Goal: Transaction & Acquisition: Purchase product/service

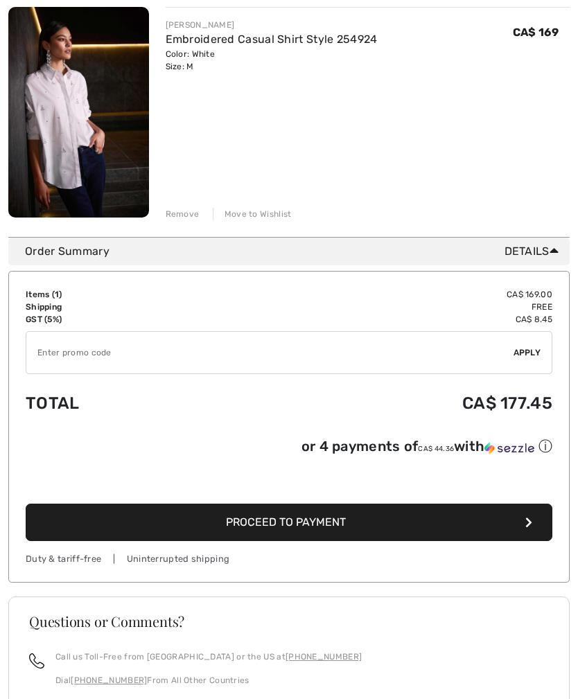
scroll to position [198, 0]
click at [523, 527] on button "Proceed to Payment" at bounding box center [289, 522] width 527 height 37
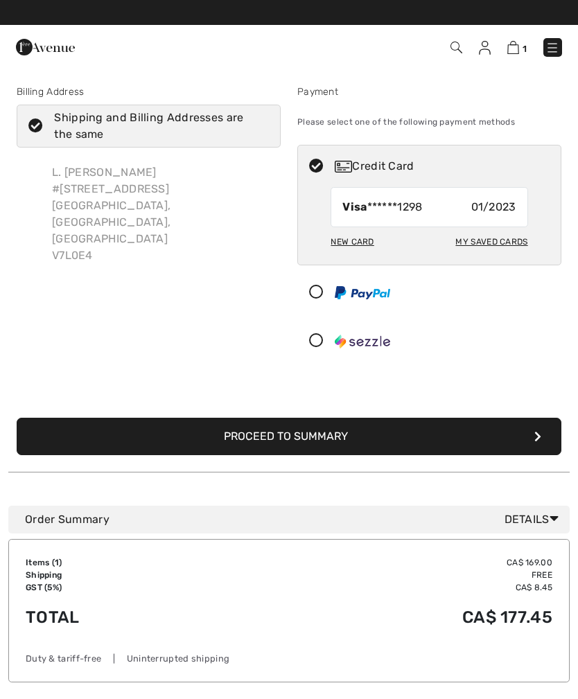
click at [349, 244] on div "New Card" at bounding box center [351, 242] width 43 height 24
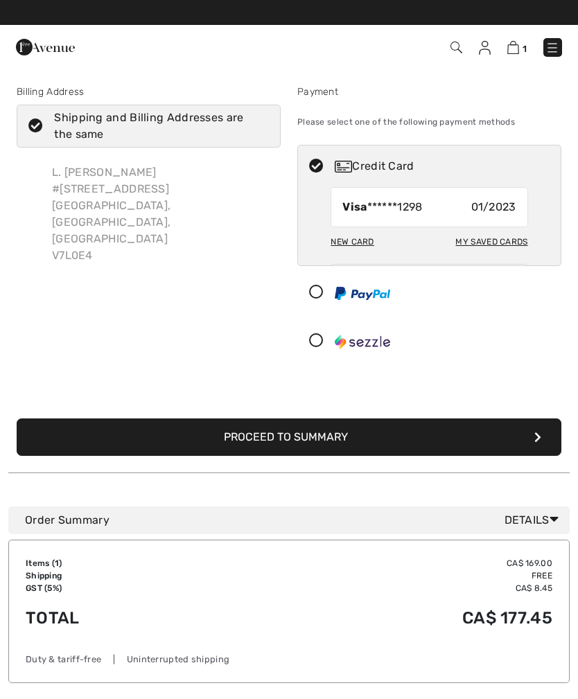
radio input "true"
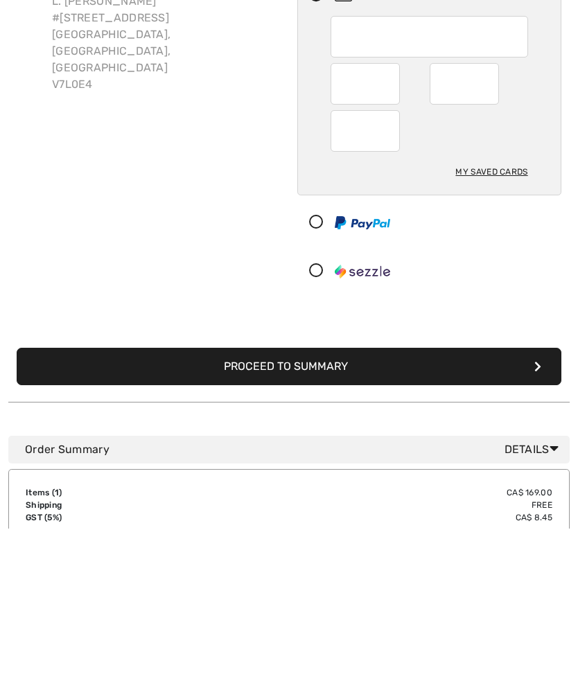
click at [282, 519] on button "Proceed to Summary" at bounding box center [289, 537] width 545 height 37
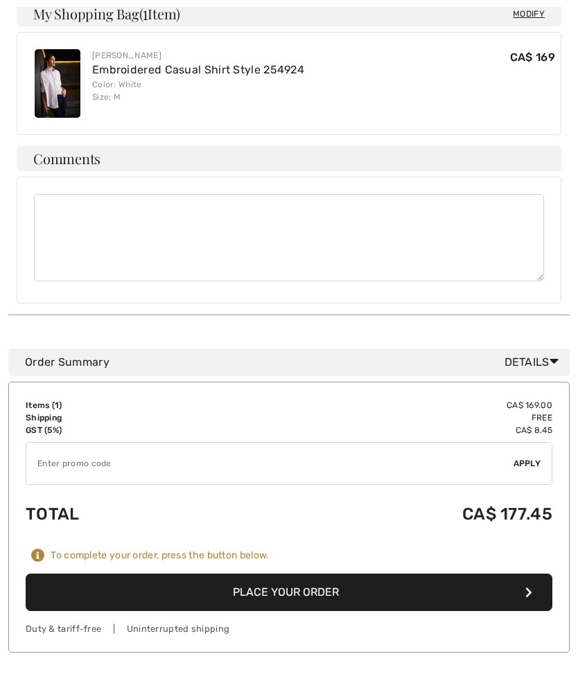
scroll to position [466, 0]
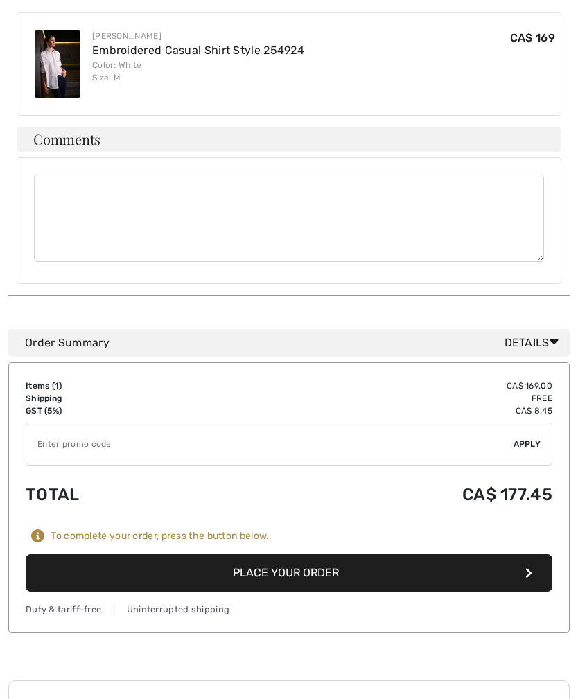
click at [308, 555] on button "Place Your Order" at bounding box center [289, 573] width 527 height 37
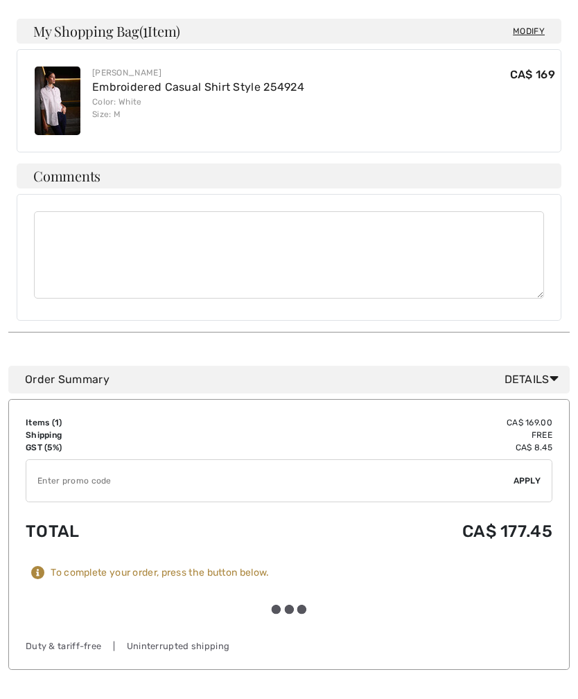
scroll to position [466, 0]
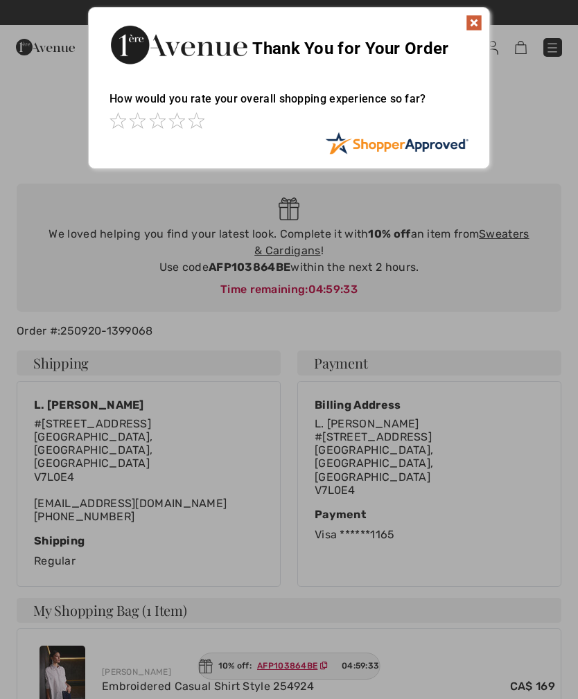
click at [466, 24] on img at bounding box center [474, 23] width 17 height 17
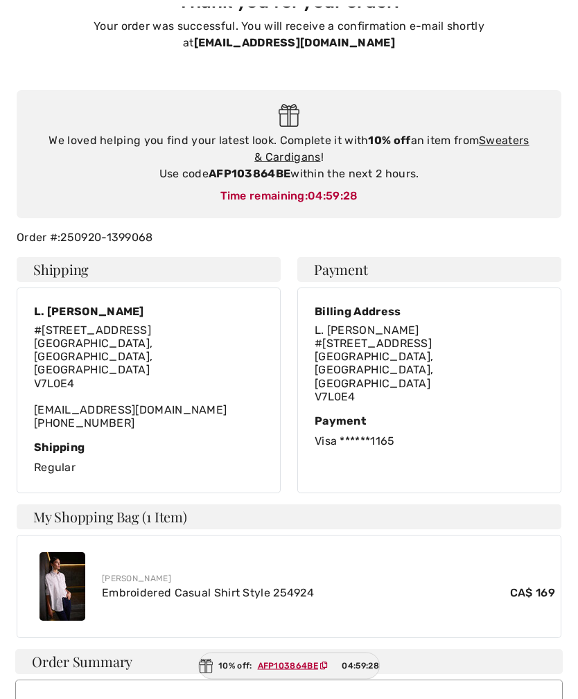
scroll to position [94, 0]
click at [268, 680] on div "10% off: AFP103864BE 04:59:28" at bounding box center [289, 666] width 182 height 27
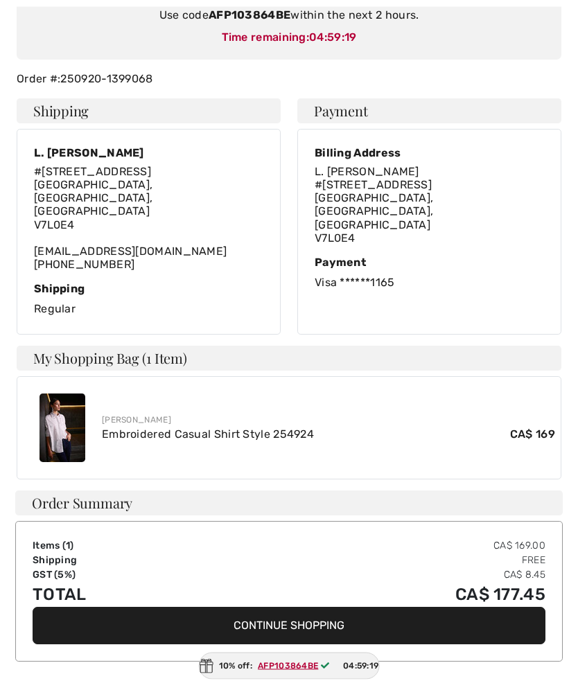
scroll to position [267, 0]
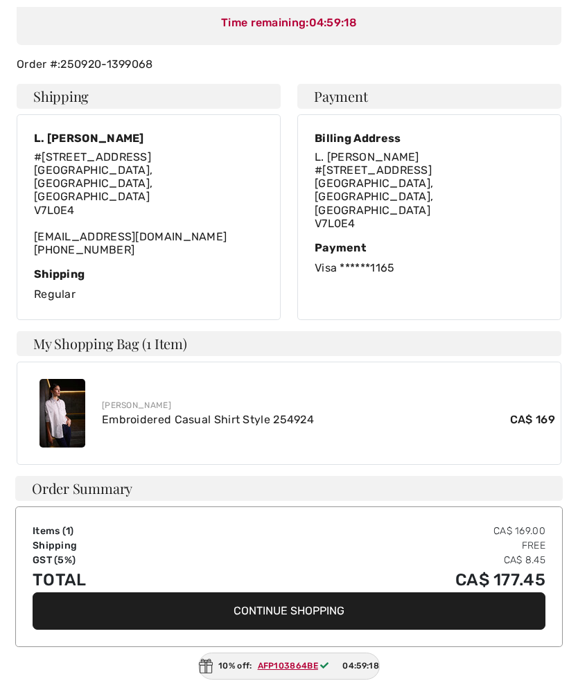
click at [297, 592] on button "Continue Shopping" at bounding box center [289, 610] width 513 height 37
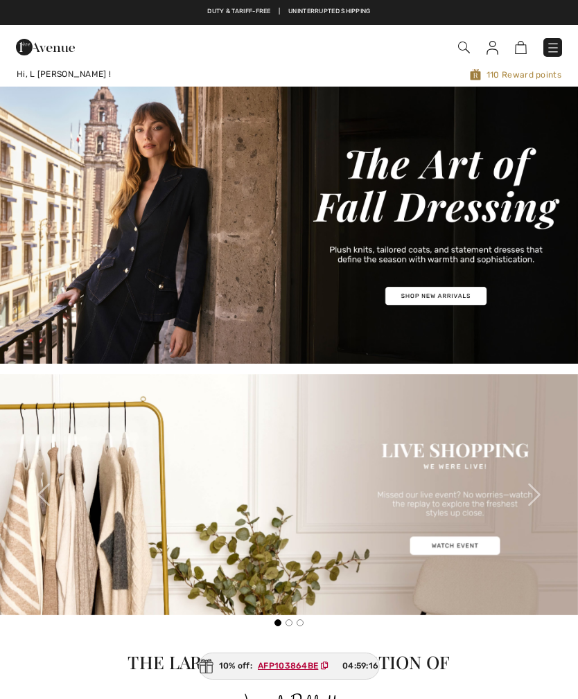
checkbox input "true"
